Goal: Transaction & Acquisition: Purchase product/service

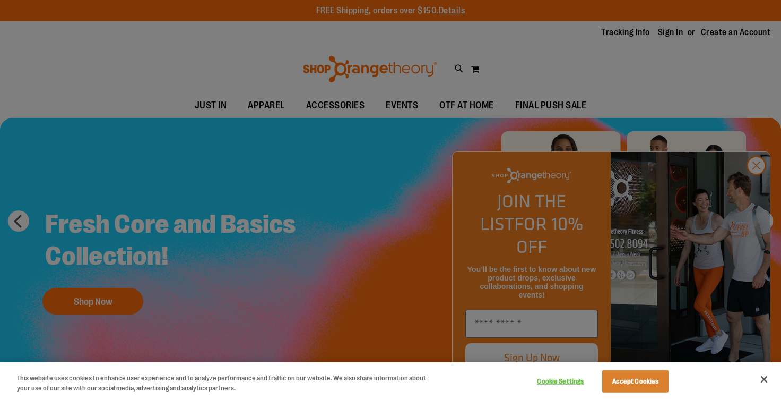
click at [764, 190] on div at bounding box center [390, 199] width 781 height 399
click at [754, 190] on div at bounding box center [390, 199] width 781 height 399
click at [760, 184] on div at bounding box center [390, 199] width 781 height 399
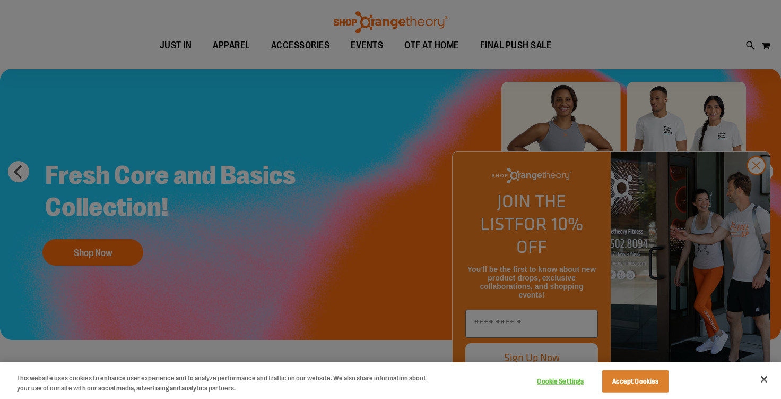
scroll to position [63, 0]
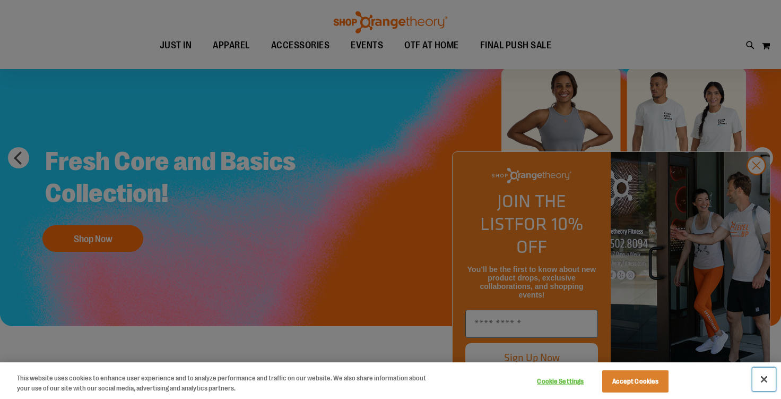
click at [760, 381] on button "Close" at bounding box center [764, 378] width 23 height 23
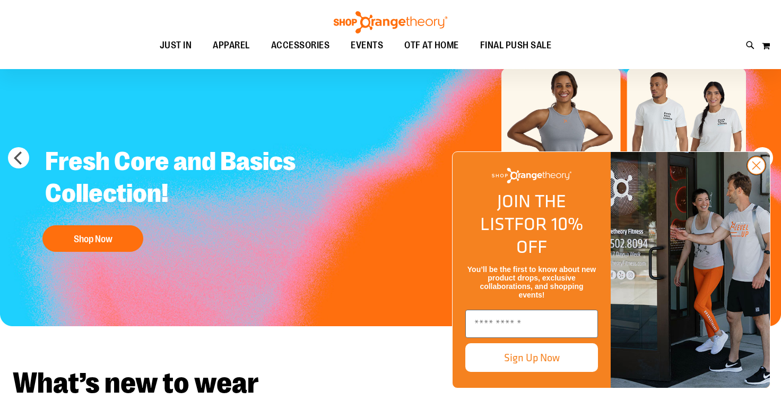
click at [762, 174] on circle "Close dialog" at bounding box center [757, 166] width 18 height 18
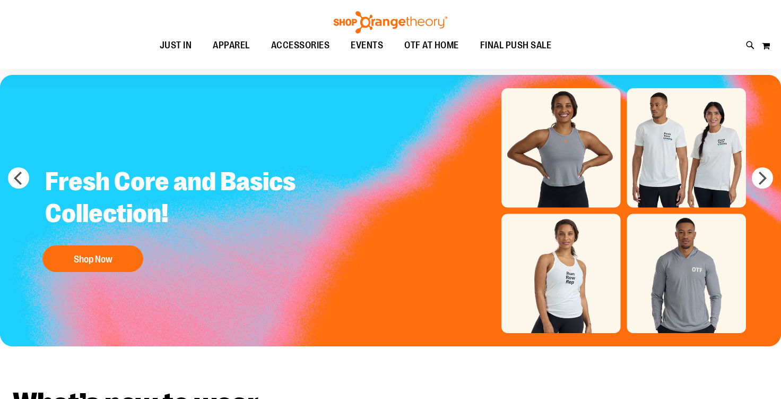
scroll to position [20, 0]
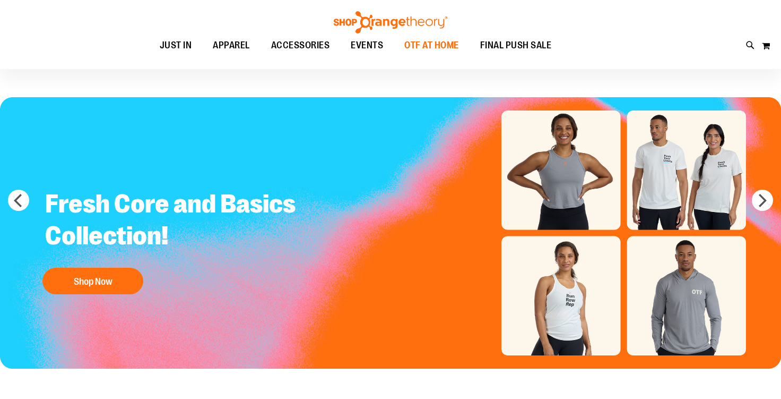
click at [452, 51] on span "OTF AT HOME" at bounding box center [431, 45] width 55 height 24
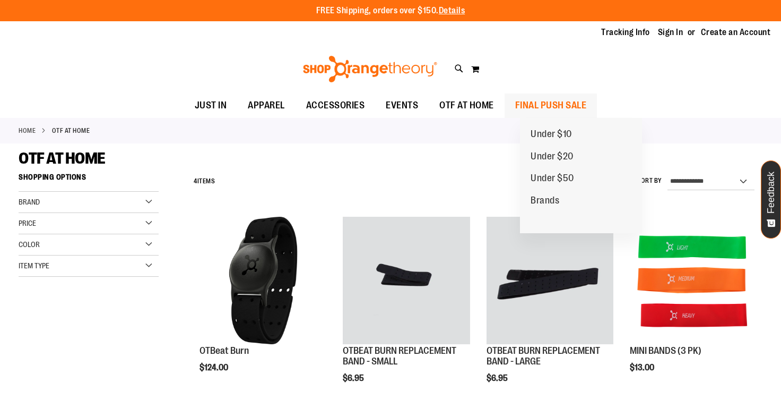
click at [538, 111] on span "FINAL PUSH SALE" at bounding box center [551, 105] width 72 height 24
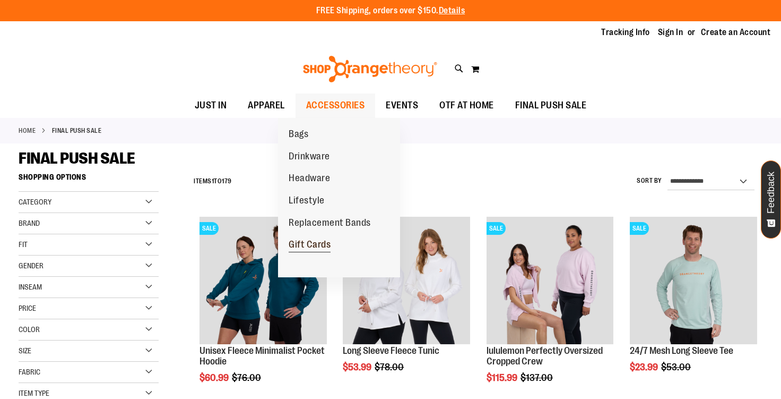
click at [323, 246] on span "Gift Cards" at bounding box center [310, 245] width 42 height 13
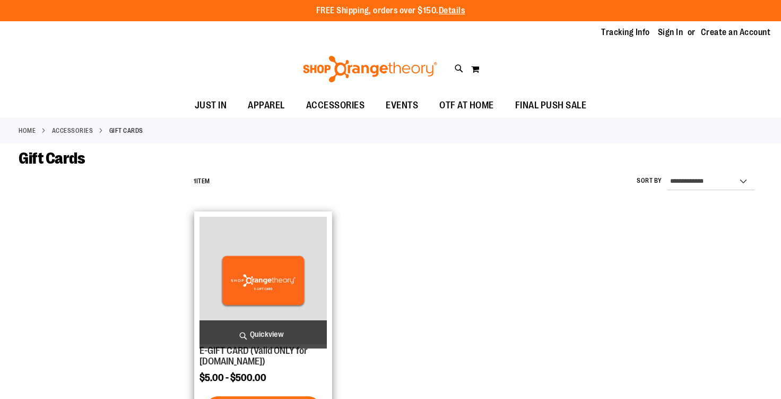
click at [315, 239] on img "product" at bounding box center [263, 280] width 127 height 127
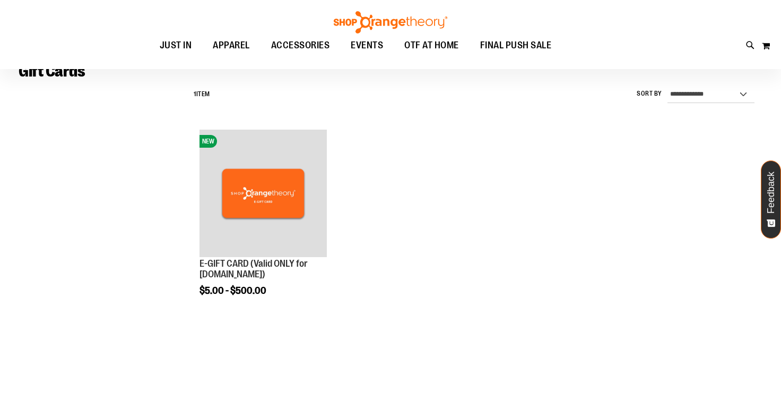
scroll to position [91, 0]
